Goal: Task Accomplishment & Management: Manage account settings

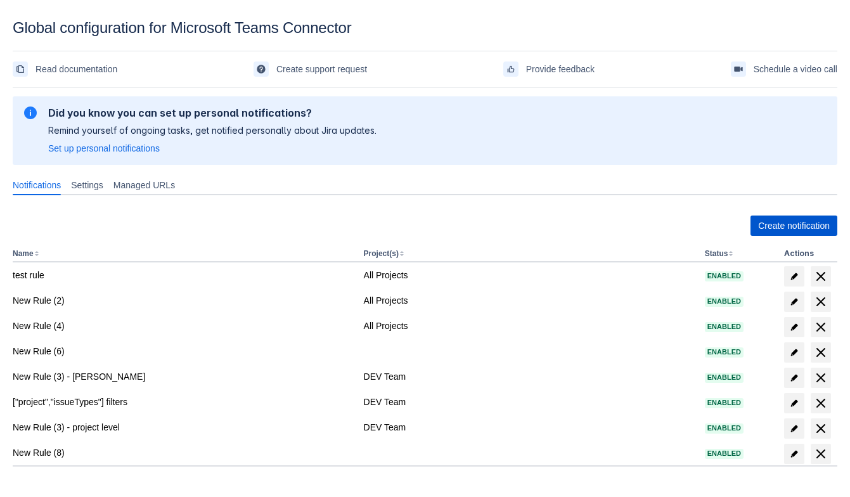
click at [780, 221] on span "Create notification" at bounding box center [794, 226] width 72 height 20
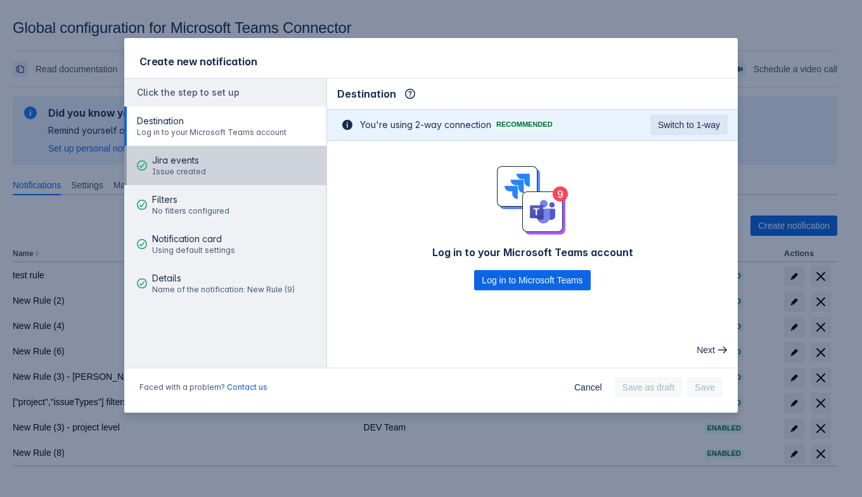
click at [200, 160] on span "Jira events" at bounding box center [179, 160] width 54 height 13
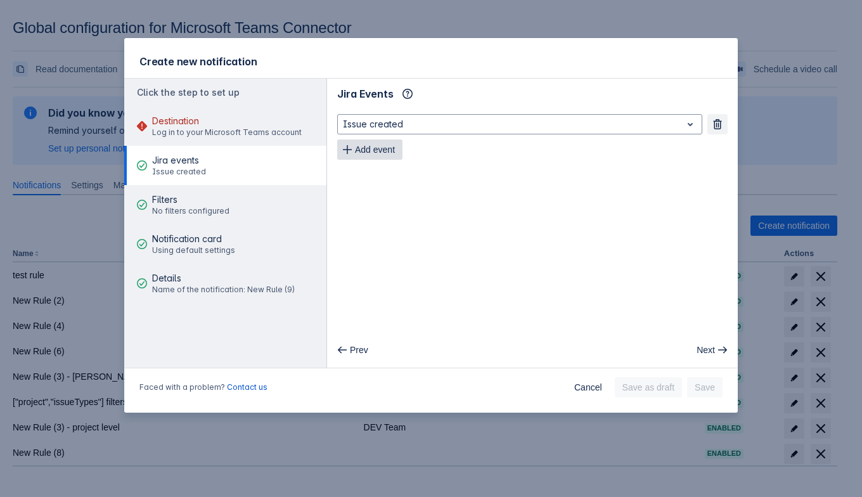
click at [373, 153] on span "Add event" at bounding box center [375, 149] width 40 height 20
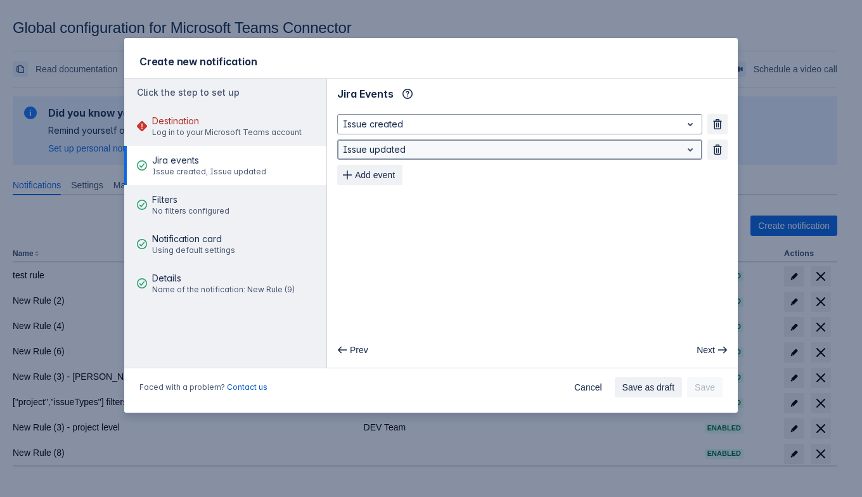
click at [374, 153] on div at bounding box center [509, 149] width 333 height 15
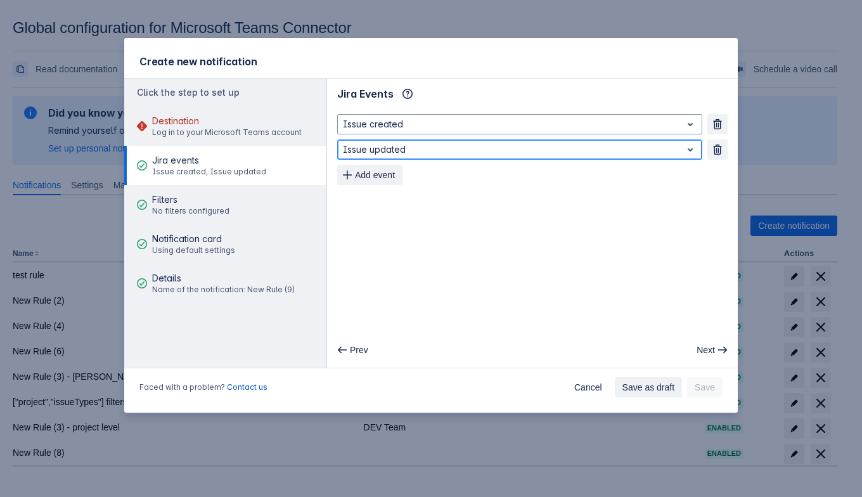
click at [375, 153] on div at bounding box center [509, 149] width 333 height 15
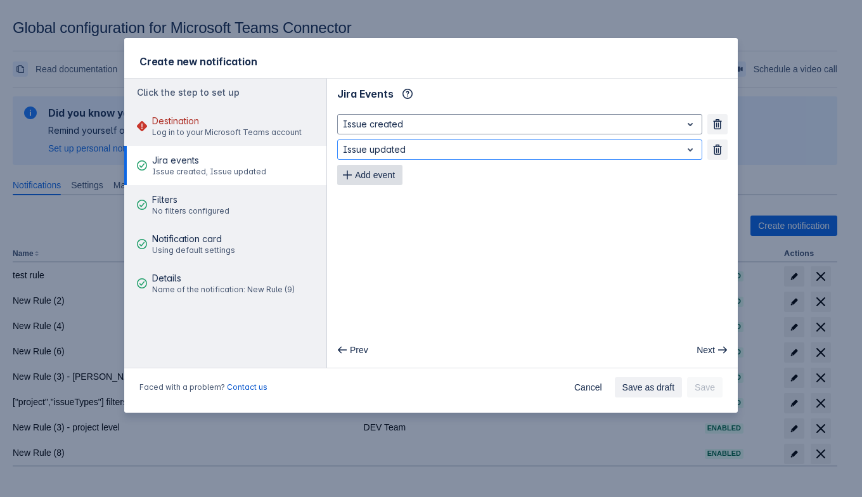
click at [371, 183] on span "Add event" at bounding box center [375, 175] width 40 height 20
click at [594, 388] on span "Cancel" at bounding box center [588, 387] width 28 height 20
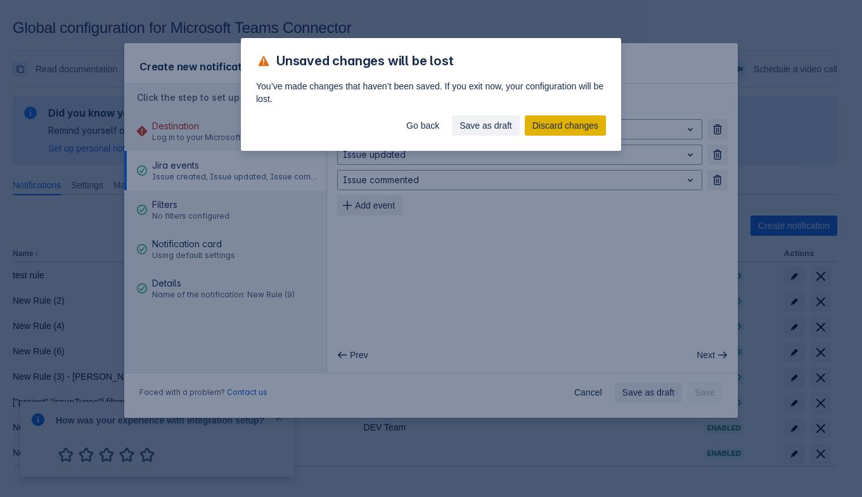
click at [559, 118] on span "Discard changes" at bounding box center [565, 125] width 66 height 20
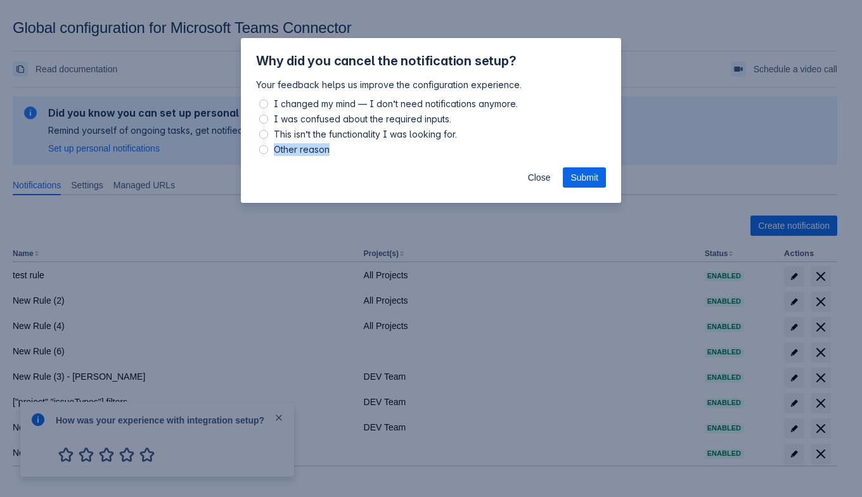
drag, startPoint x: 319, startPoint y: 152, endPoint x: 273, endPoint y: 148, distance: 45.8
click at [273, 148] on label "Other reason" at bounding box center [431, 149] width 350 height 15
click at [363, 156] on label "Other reason" at bounding box center [431, 149] width 350 height 15
click at [268, 154] on input "Other reason" at bounding box center [263, 149] width 9 height 9
radio input "true"
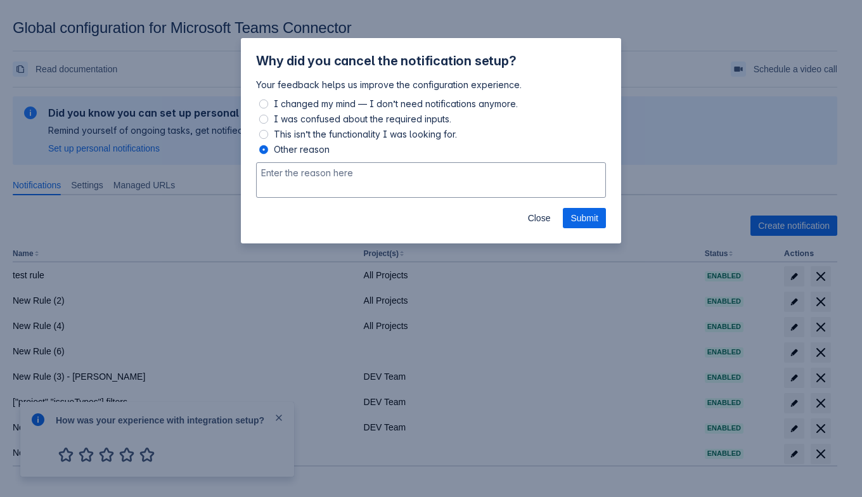
click at [359, 145] on label "Other reason" at bounding box center [431, 149] width 350 height 15
click at [268, 145] on input "Other reason" at bounding box center [263, 149] width 9 height 9
drag, startPoint x: 390, startPoint y: 93, endPoint x: 503, endPoint y: 106, distance: 113.5
click at [503, 106] on span "I changed my mind — I don’t need notifications anymore." at bounding box center [395, 103] width 249 height 15
drag, startPoint x: 460, startPoint y: 122, endPoint x: 268, endPoint y: 240, distance: 225.1
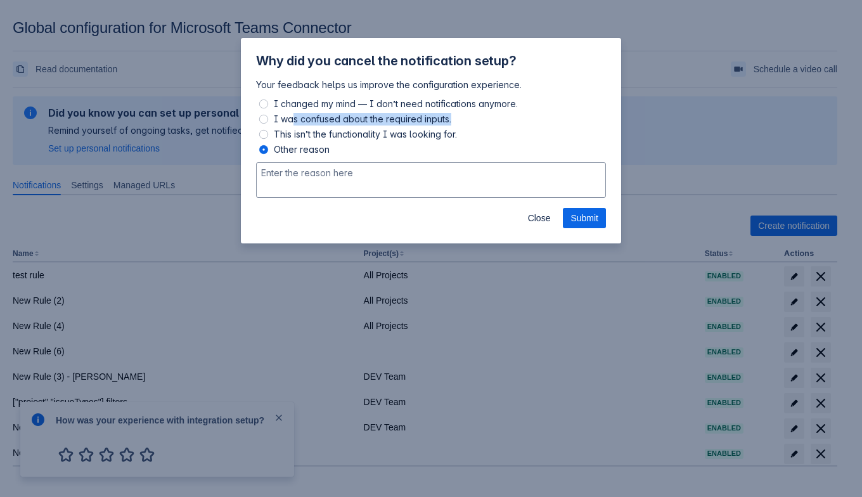
click at [286, 124] on label "I was confused about the required inputs." at bounding box center [431, 119] width 350 height 15
drag, startPoint x: 276, startPoint y: 148, endPoint x: 344, endPoint y: 144, distance: 68.6
click at [344, 144] on label "Other reason" at bounding box center [431, 149] width 350 height 15
click at [349, 150] on label "Other reason" at bounding box center [431, 149] width 350 height 15
click at [268, 150] on input "Other reason" at bounding box center [263, 149] width 9 height 9
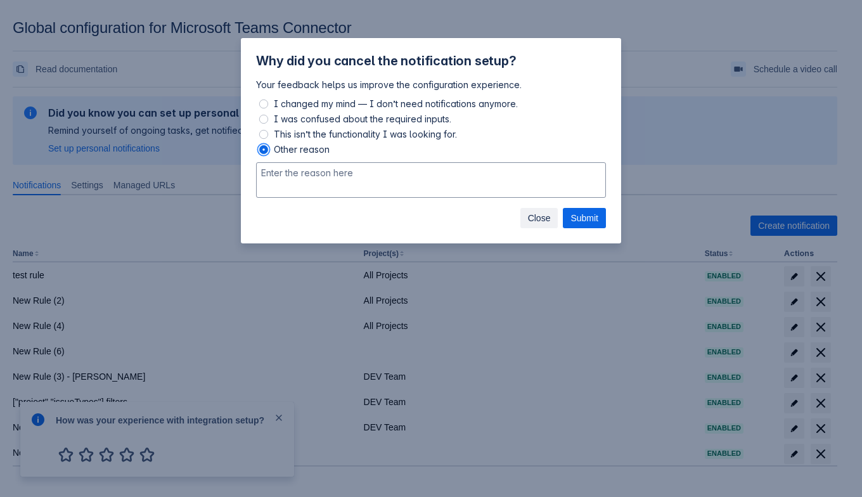
click at [545, 220] on span "Close" at bounding box center [539, 218] width 23 height 20
